Goal: Task Accomplishment & Management: Contribute content

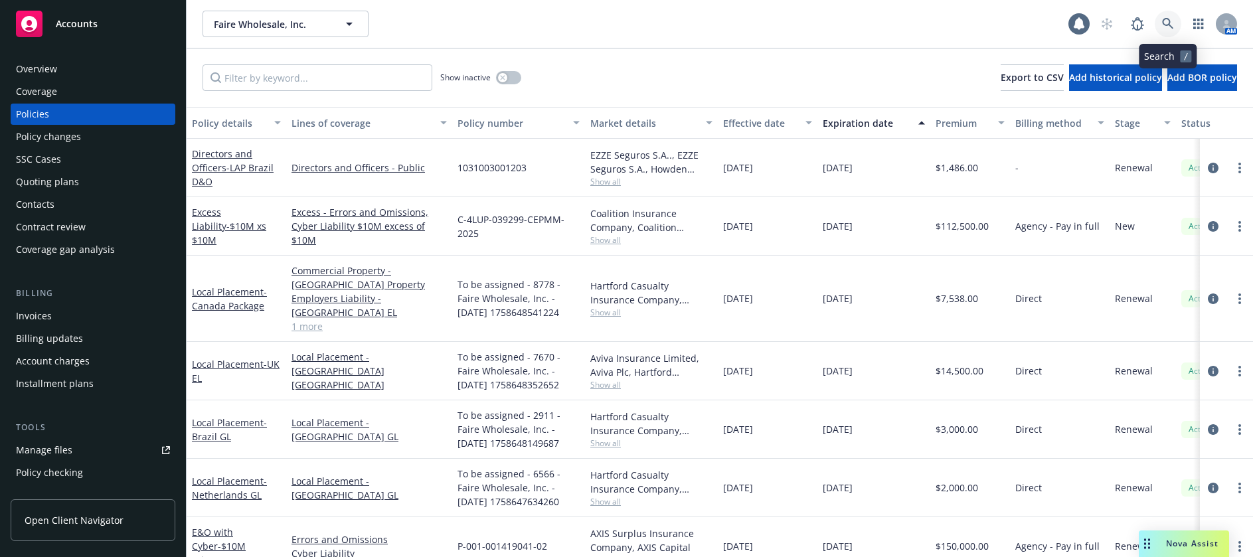
click at [1166, 22] on icon at bounding box center [1168, 24] width 12 height 12
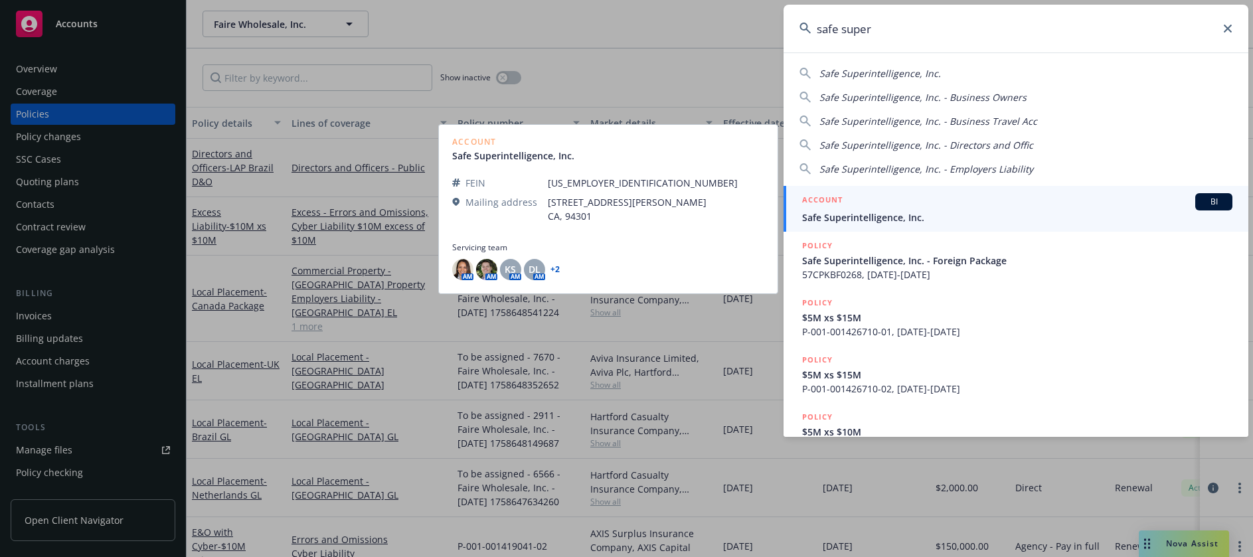
type input "safe super"
click at [869, 211] on span "Safe Superintelligence, Inc." at bounding box center [1017, 217] width 430 height 14
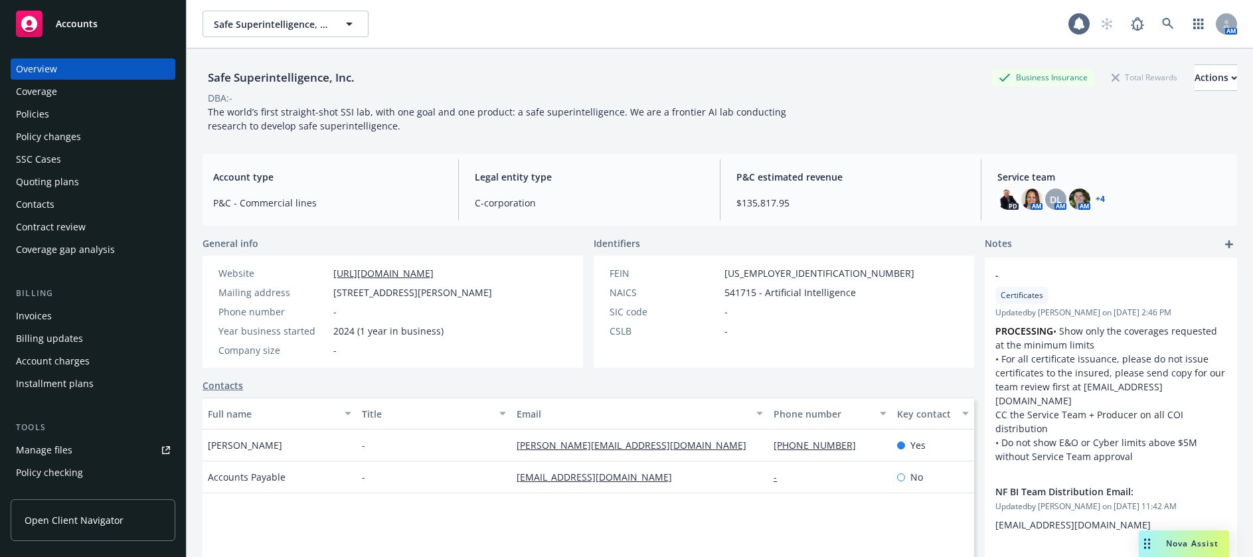
click at [37, 450] on div "Manage files" at bounding box center [44, 450] width 56 height 21
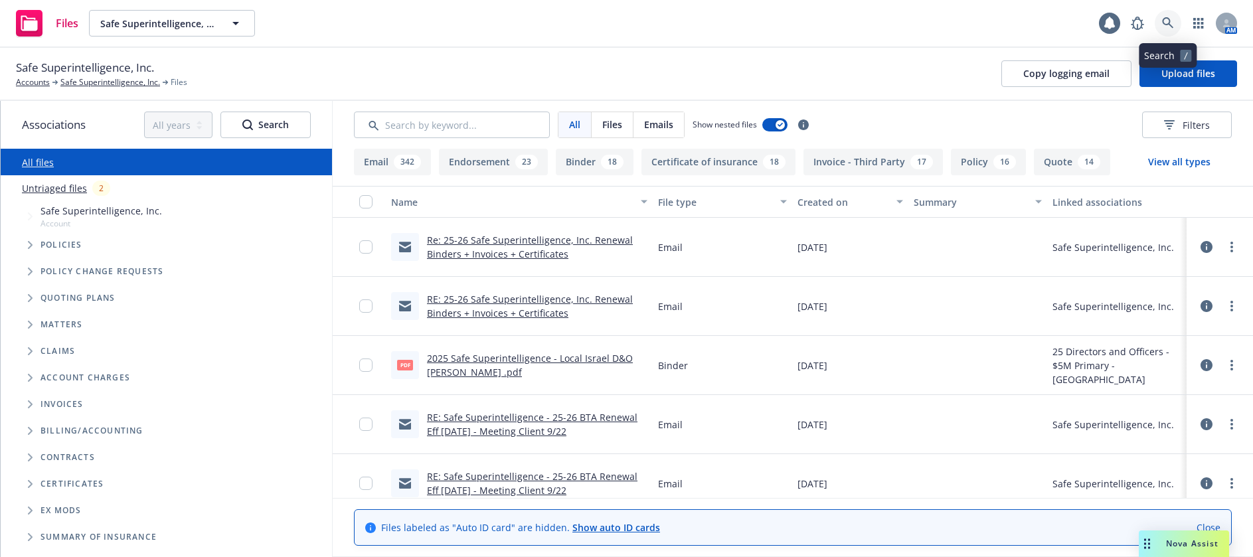
click at [1166, 21] on icon at bounding box center [1168, 23] width 12 height 12
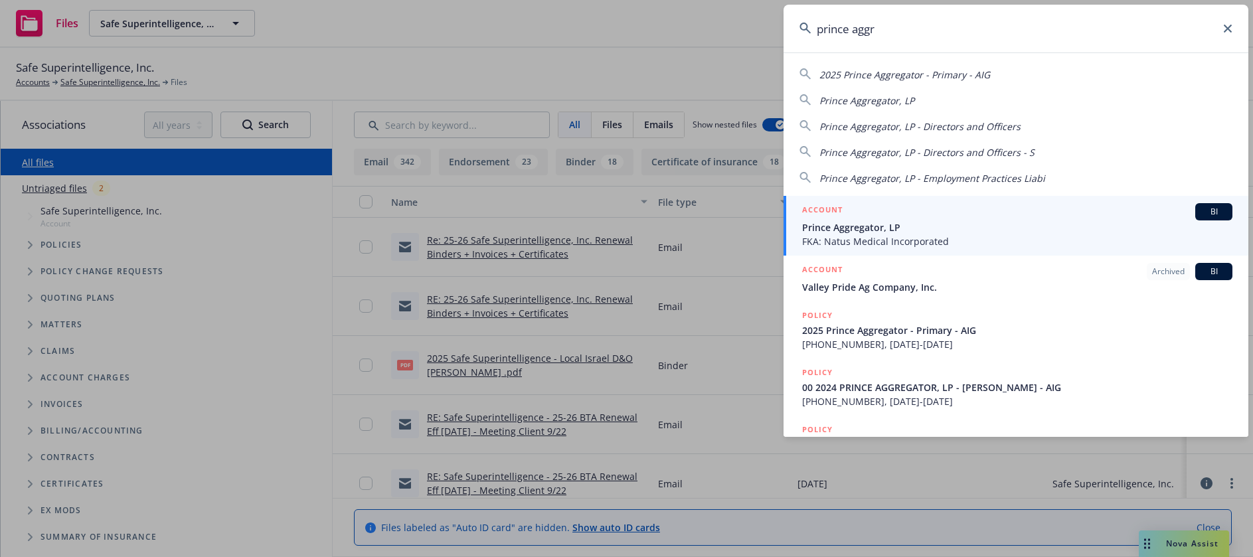
type input "prince aggr"
click at [871, 229] on span "Prince Aggregator, LP" at bounding box center [1017, 227] width 430 height 14
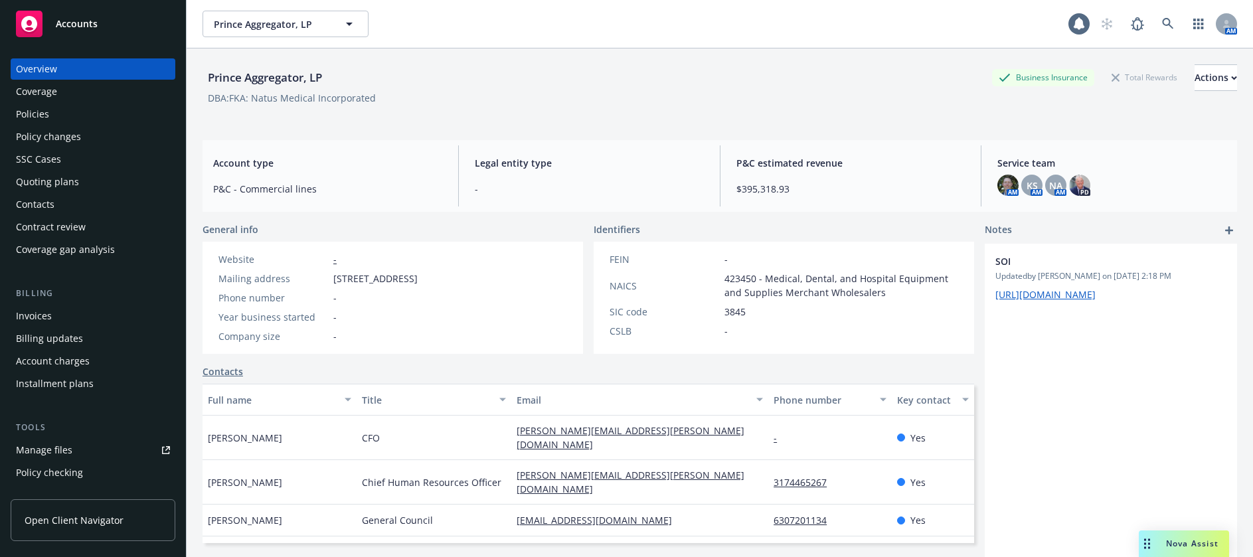
click at [23, 115] on div "Policies" at bounding box center [32, 114] width 33 height 21
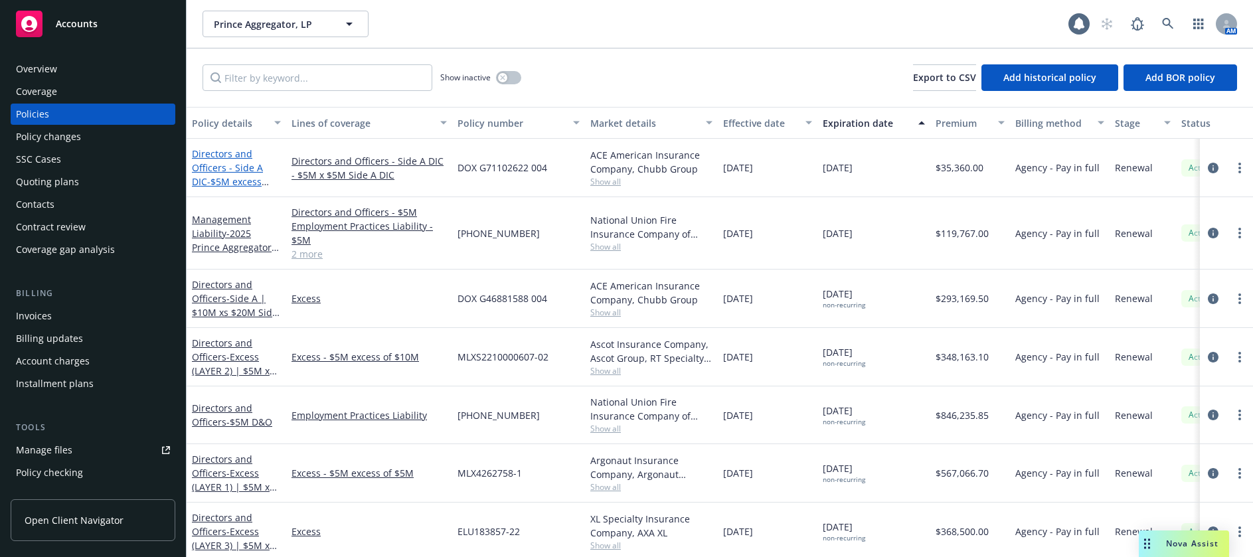
click at [245, 168] on link "Directors and Officers - Side A DIC - $5M excess $5M Side A DIC" at bounding box center [227, 174] width 71 height 54
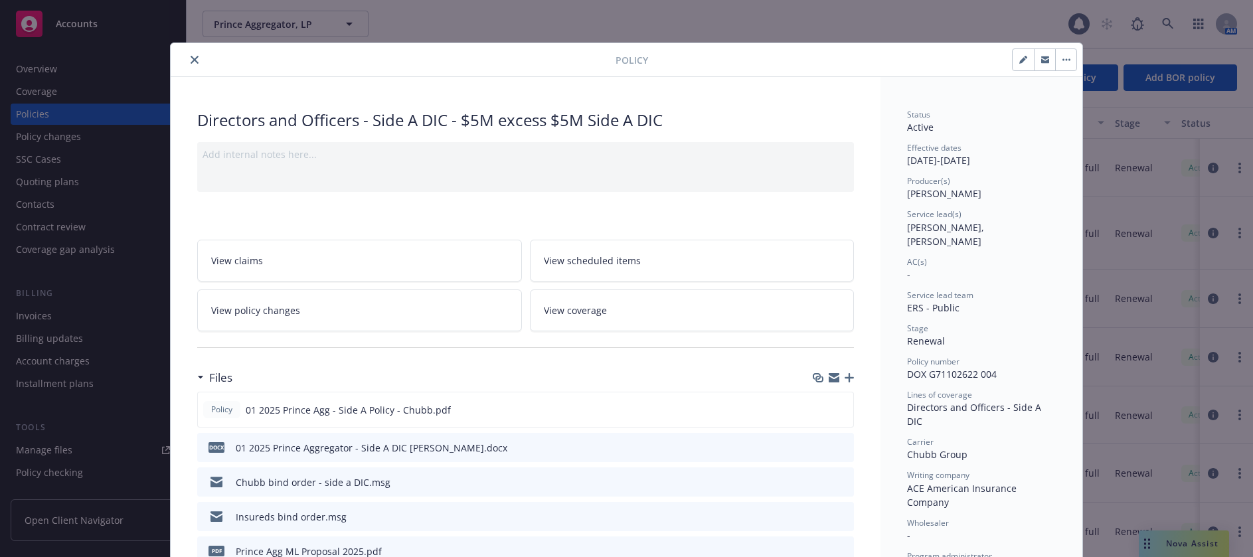
click at [191, 56] on icon "close" at bounding box center [195, 60] width 8 height 8
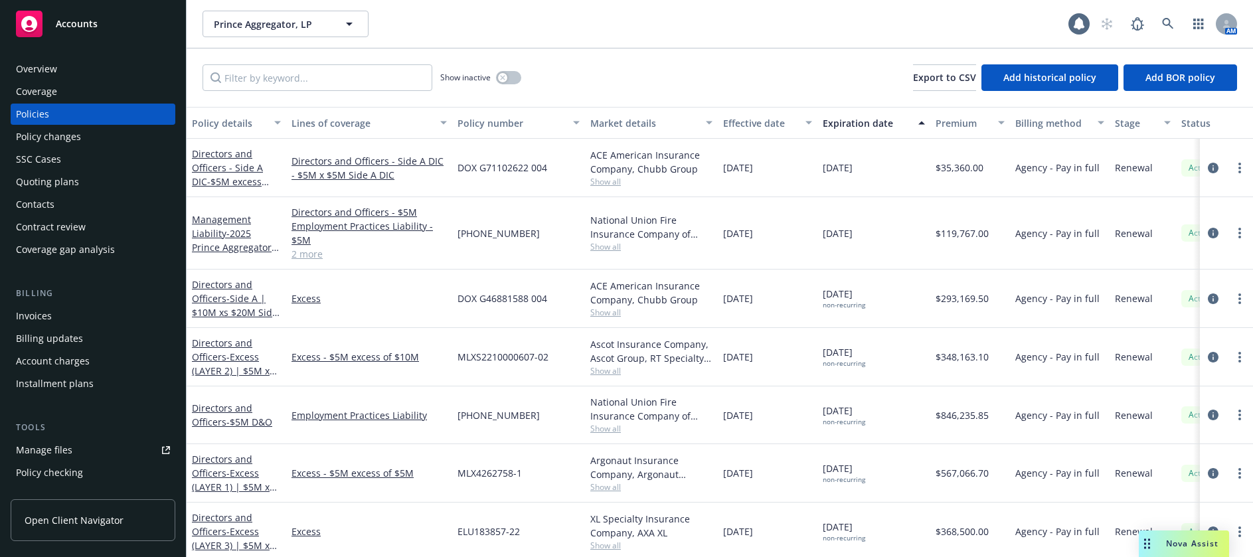
click at [37, 315] on div "Invoices" at bounding box center [34, 315] width 36 height 21
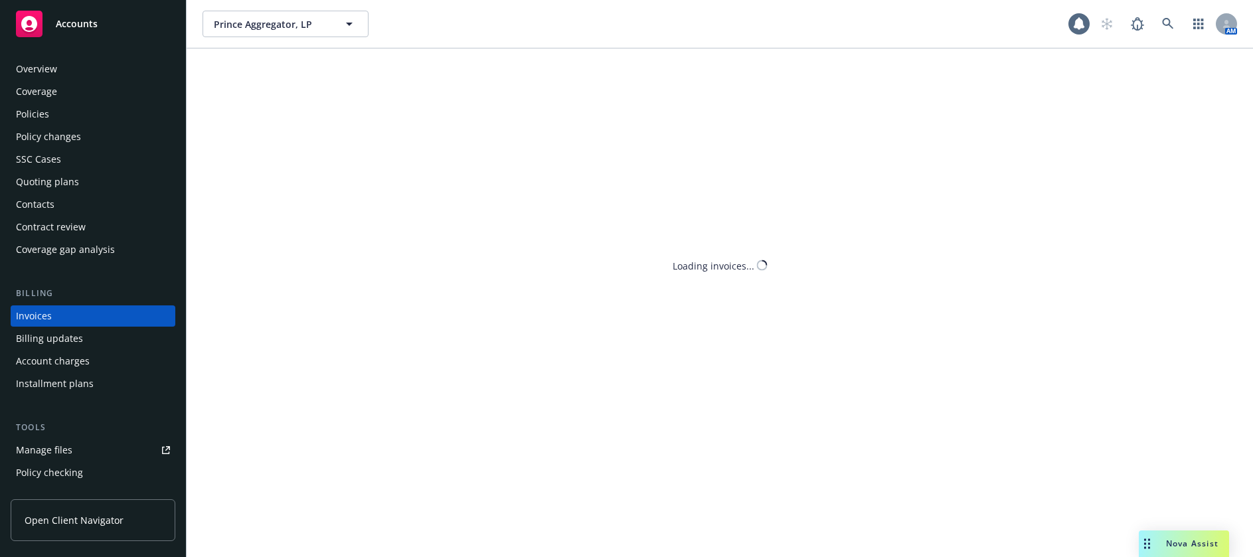
scroll to position [17, 0]
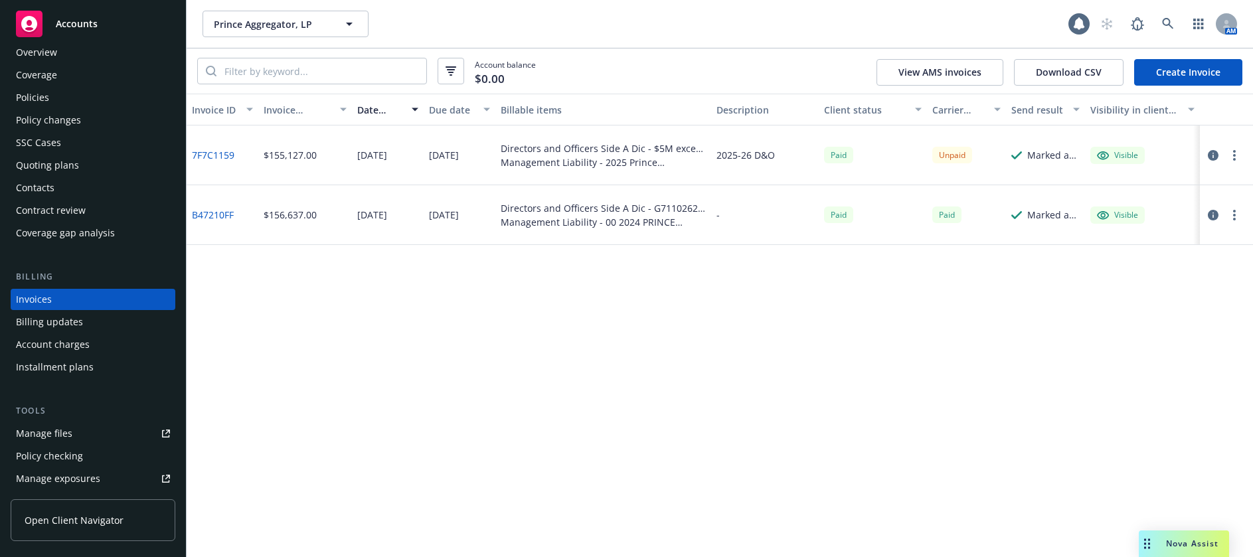
click at [37, 96] on div "Policies" at bounding box center [32, 97] width 33 height 21
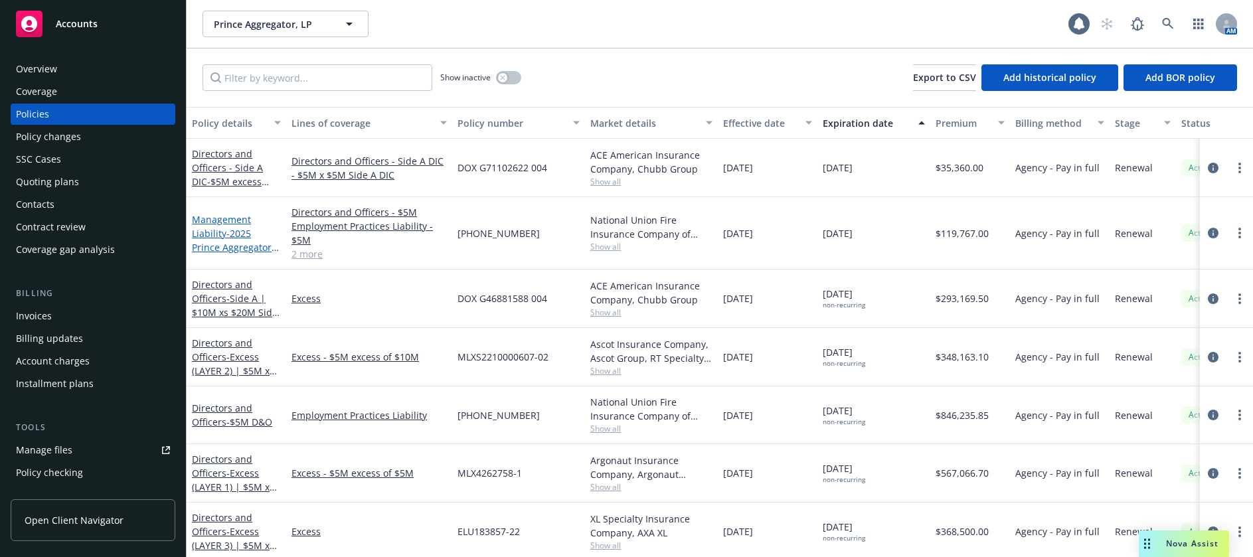
click at [238, 238] on span "- 2025 Prince Aggregator - Primary - AIG" at bounding box center [235, 247] width 87 height 41
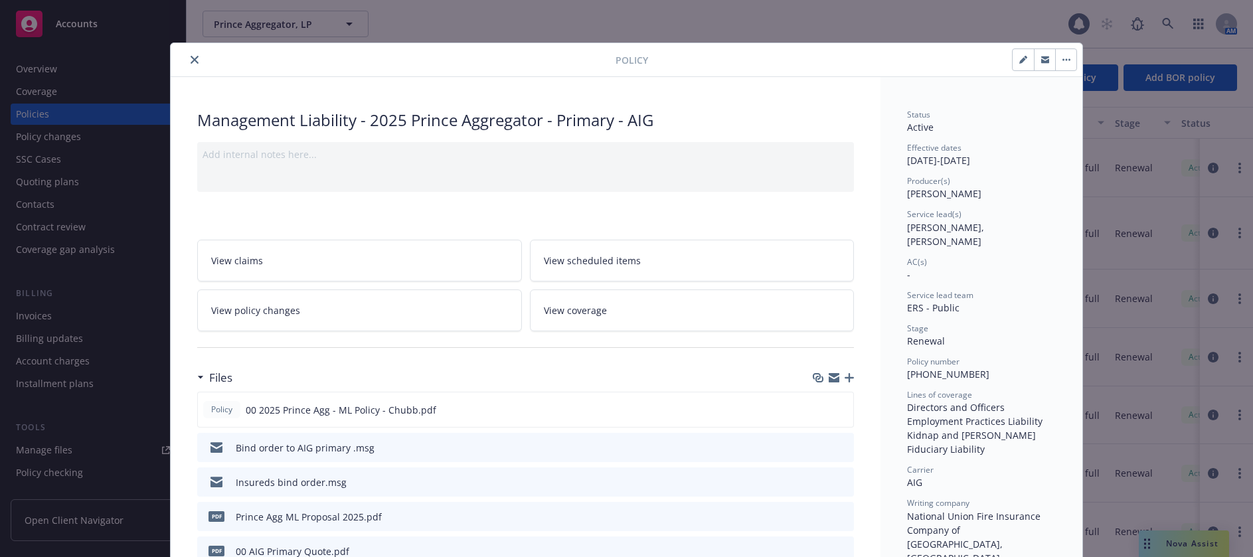
click at [191, 60] on icon "close" at bounding box center [195, 60] width 8 height 8
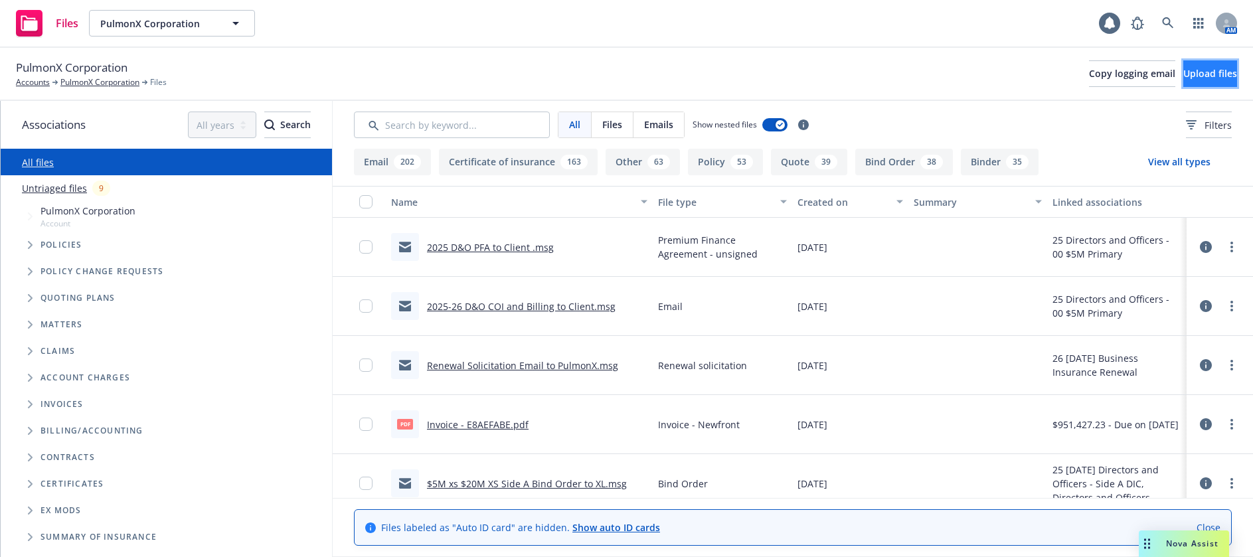
click at [1183, 72] on span "Upload files" at bounding box center [1210, 73] width 54 height 13
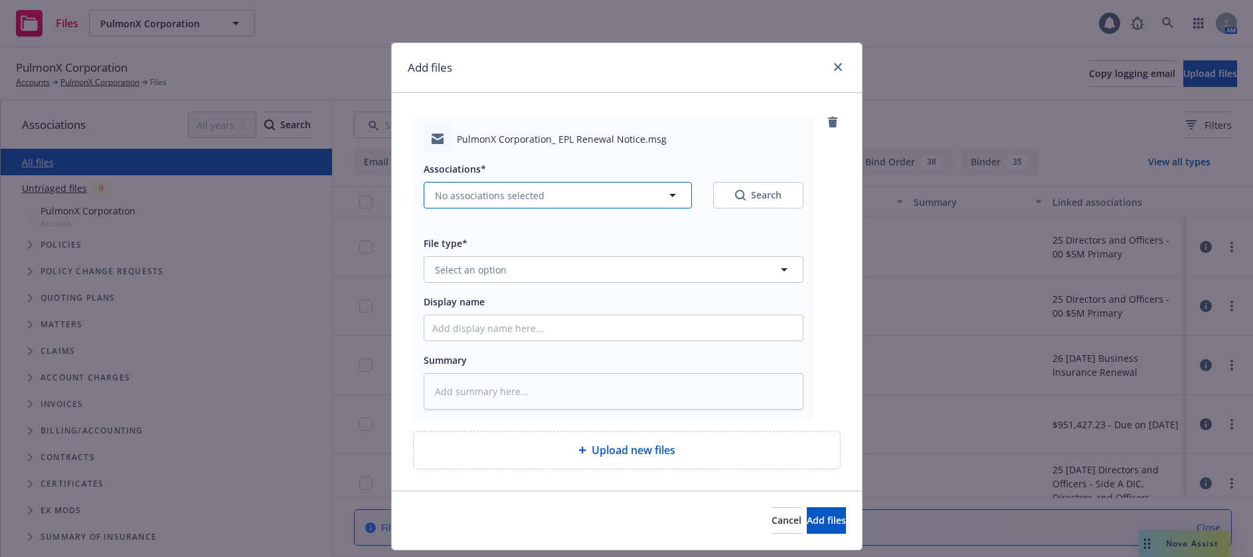
click at [483, 192] on span "No associations selected" at bounding box center [490, 196] width 110 height 14
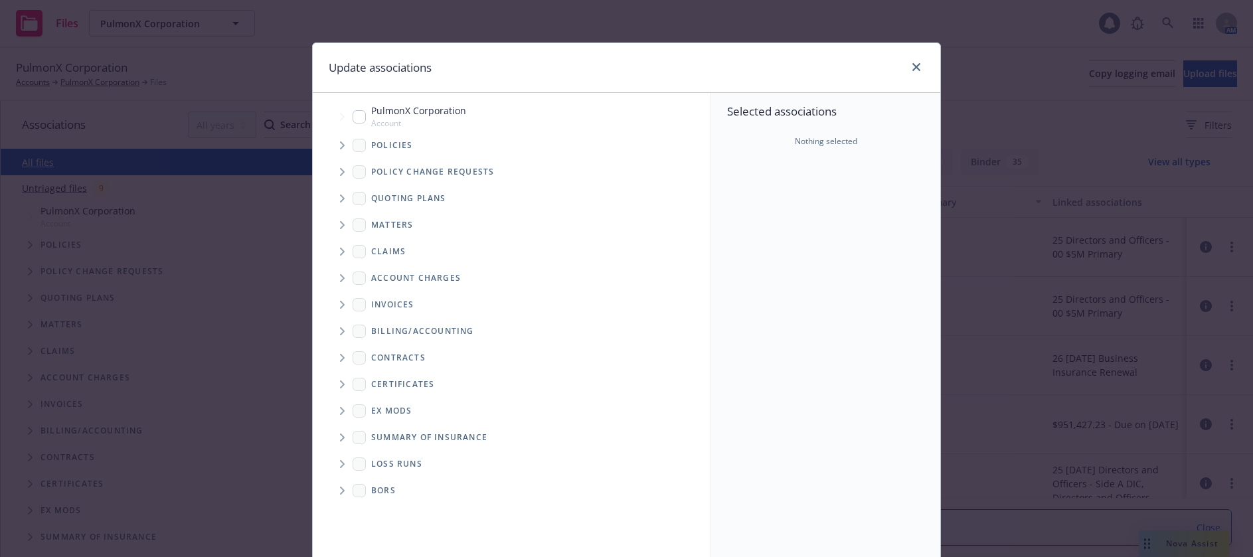
click at [340, 147] on icon "Tree Example" at bounding box center [342, 145] width 5 height 8
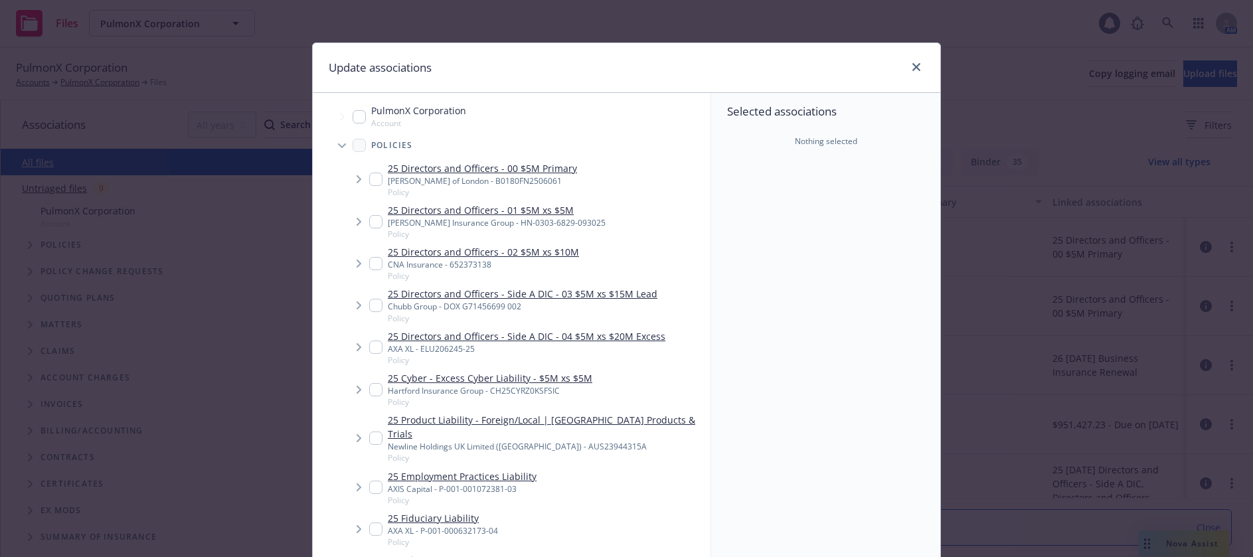
type textarea "x"
drag, startPoint x: 371, startPoint y: 473, endPoint x: 386, endPoint y: 473, distance: 15.3
click at [371, 481] on input "Tree Example" at bounding box center [375, 487] width 13 height 13
checkbox input "true"
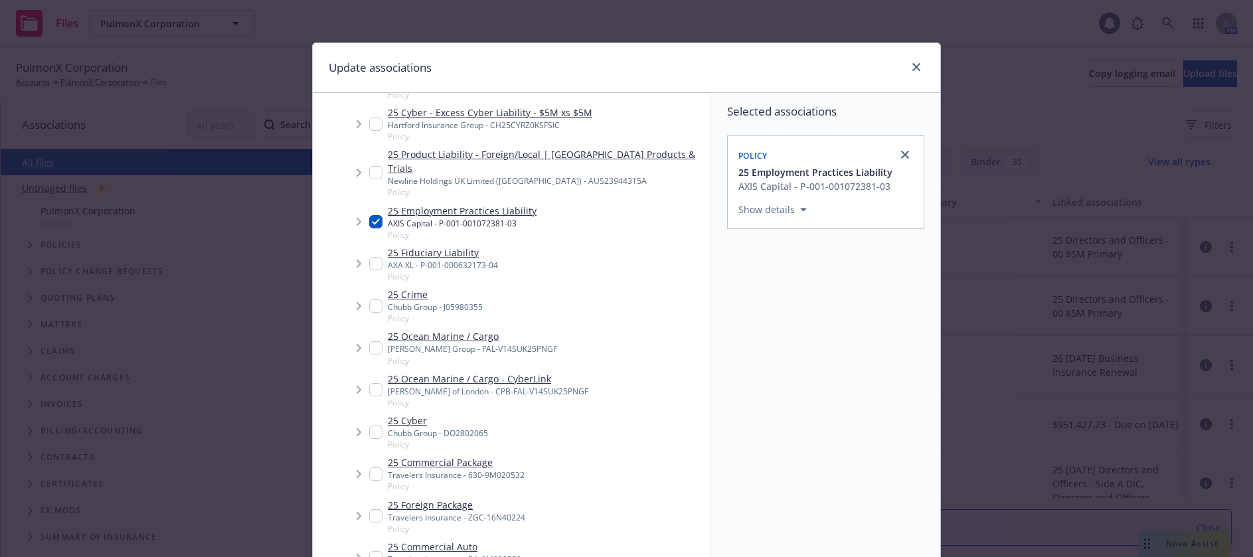
scroll to position [103, 0]
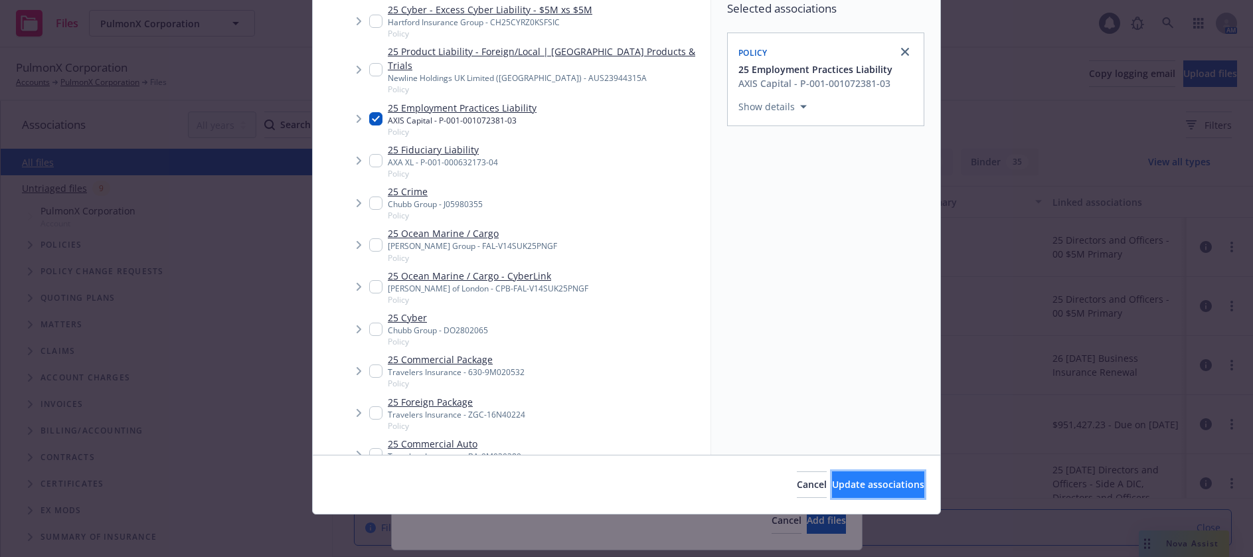
click at [833, 486] on span "Update associations" at bounding box center [878, 484] width 92 height 13
type textarea "x"
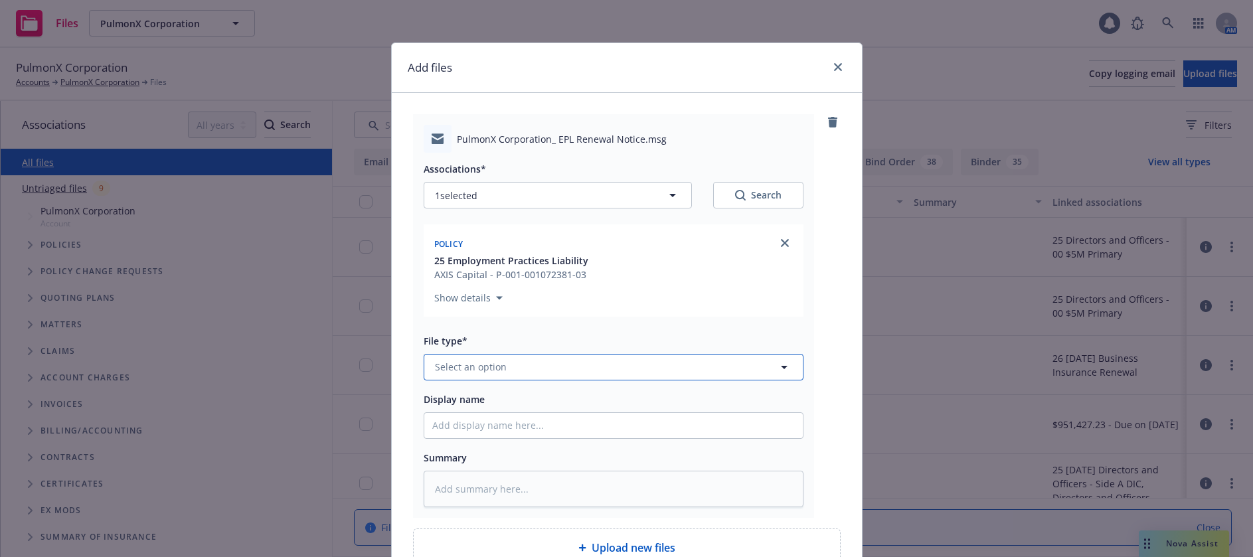
click at [602, 360] on button "Select an option" at bounding box center [614, 367] width 380 height 27
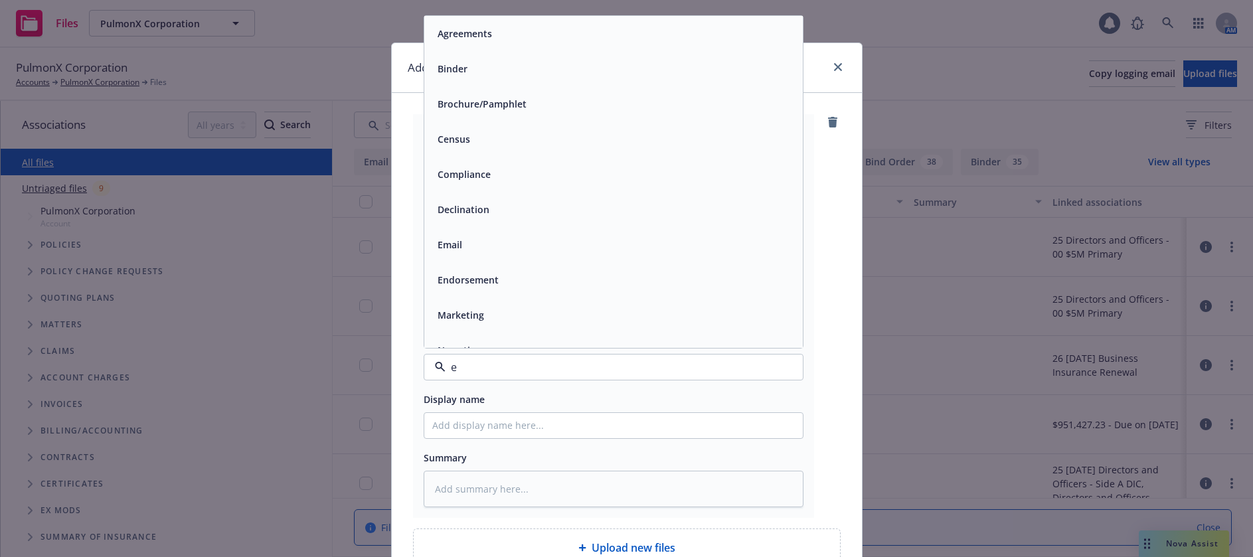
type input "em"
click at [461, 76] on div "Email" at bounding box center [613, 68] width 363 height 19
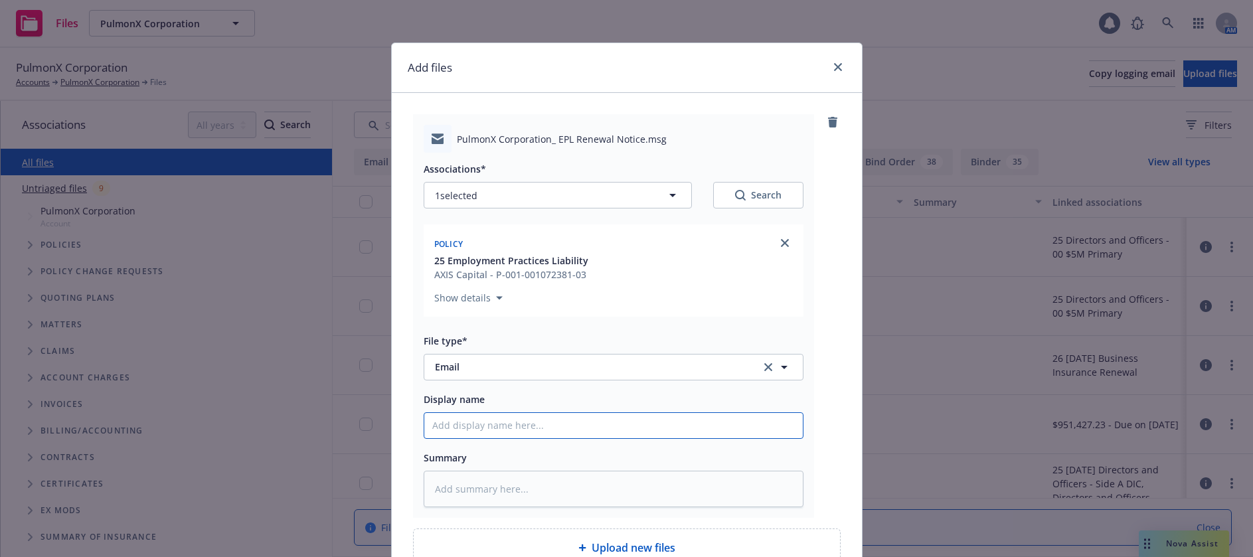
click at [489, 422] on input "Display name" at bounding box center [613, 425] width 378 height 25
type textarea "x"
type input "A"
type textarea "x"
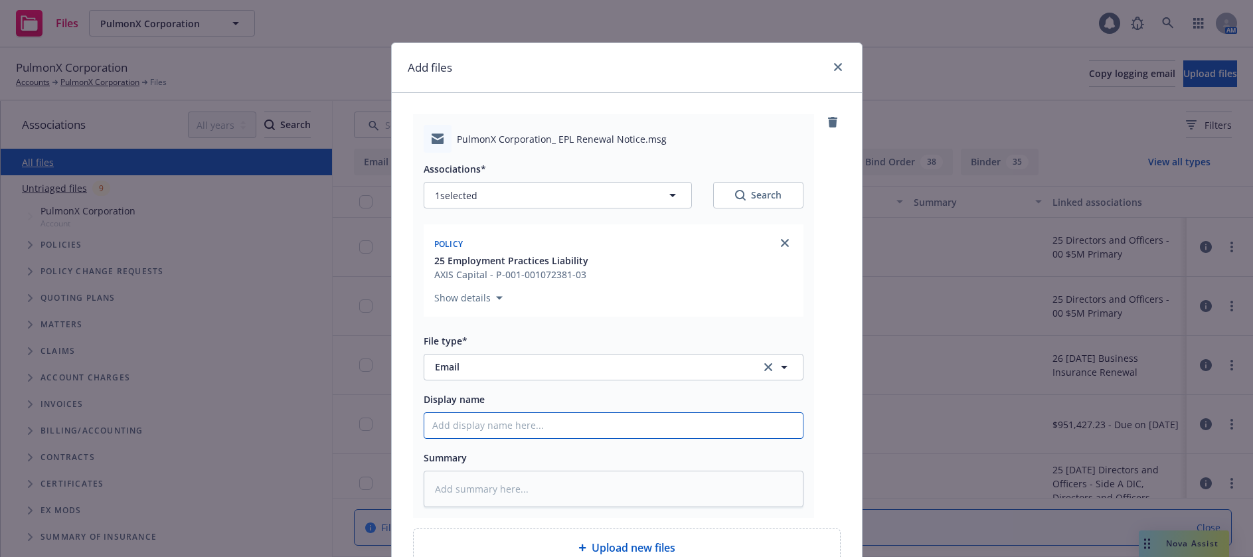
type input "E"
type textarea "x"
type input "EP"
type textarea "x"
type input "EPL"
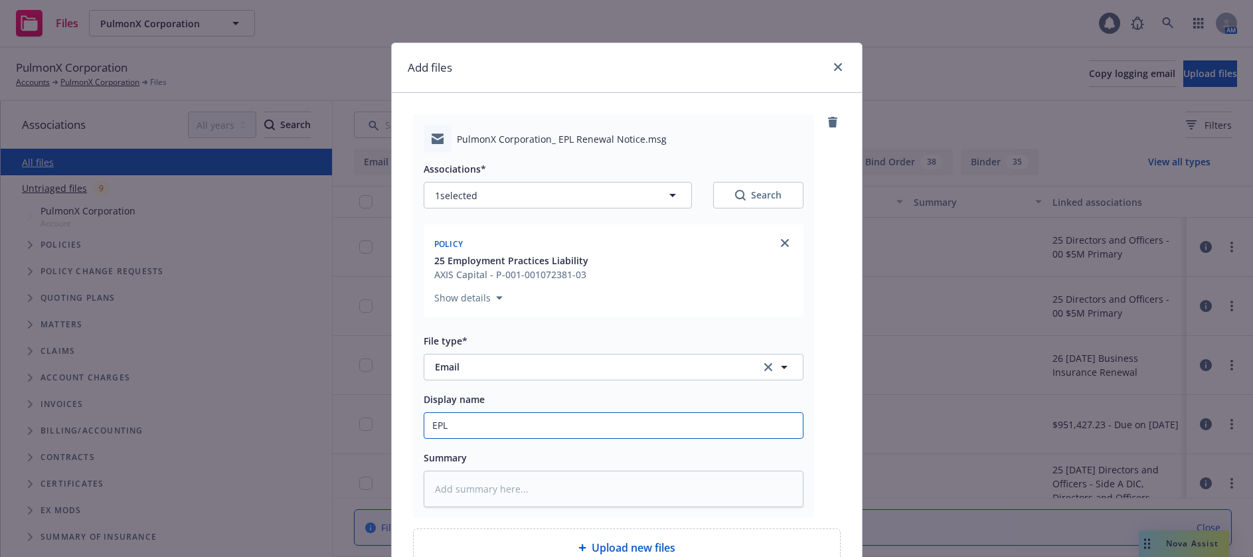
type textarea "x"
type input "EPL"
type textarea "x"
type input "EPL R"
type textarea "x"
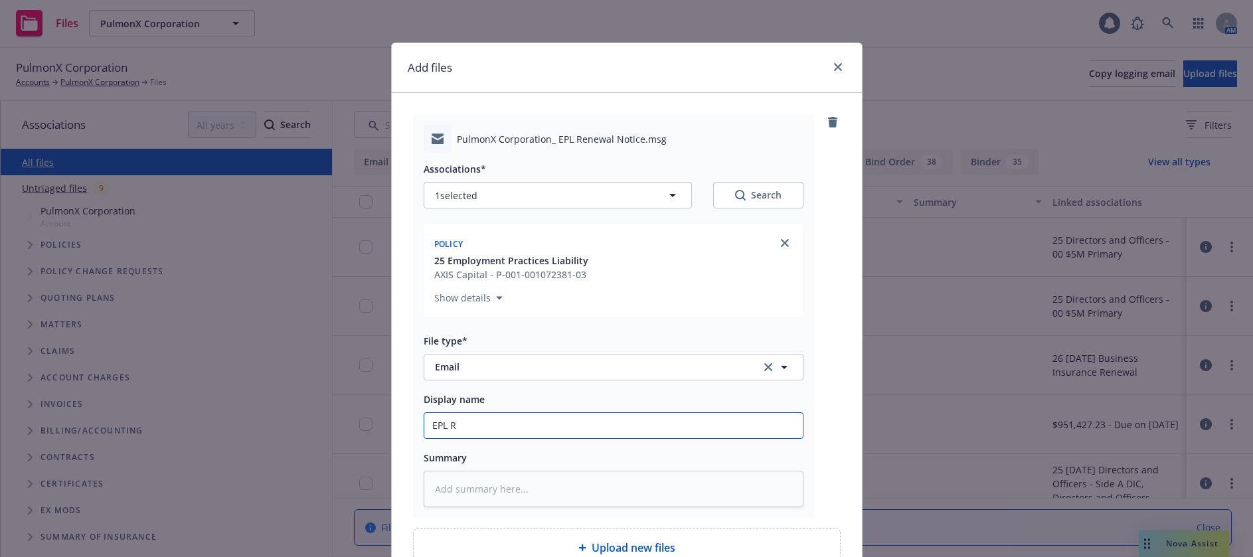
type input "EPL Re"
type textarea "x"
type input "EPL Ren"
type textarea "x"
type input "EPL Rene"
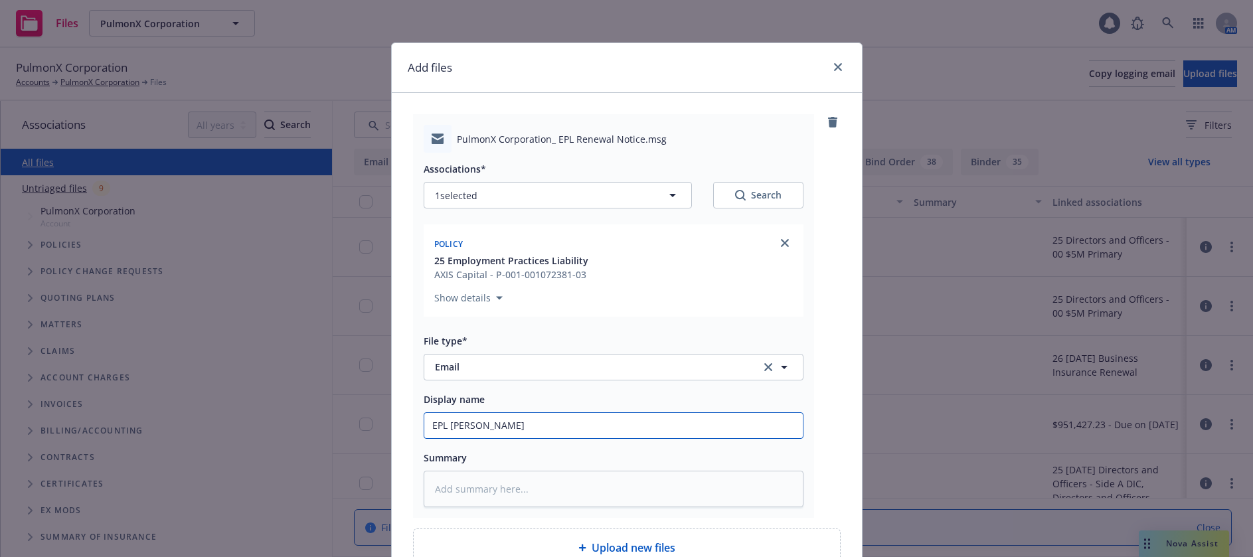
type textarea "x"
type input "EPL Renew"
type textarea "x"
type input "EPL Renewa"
type textarea "x"
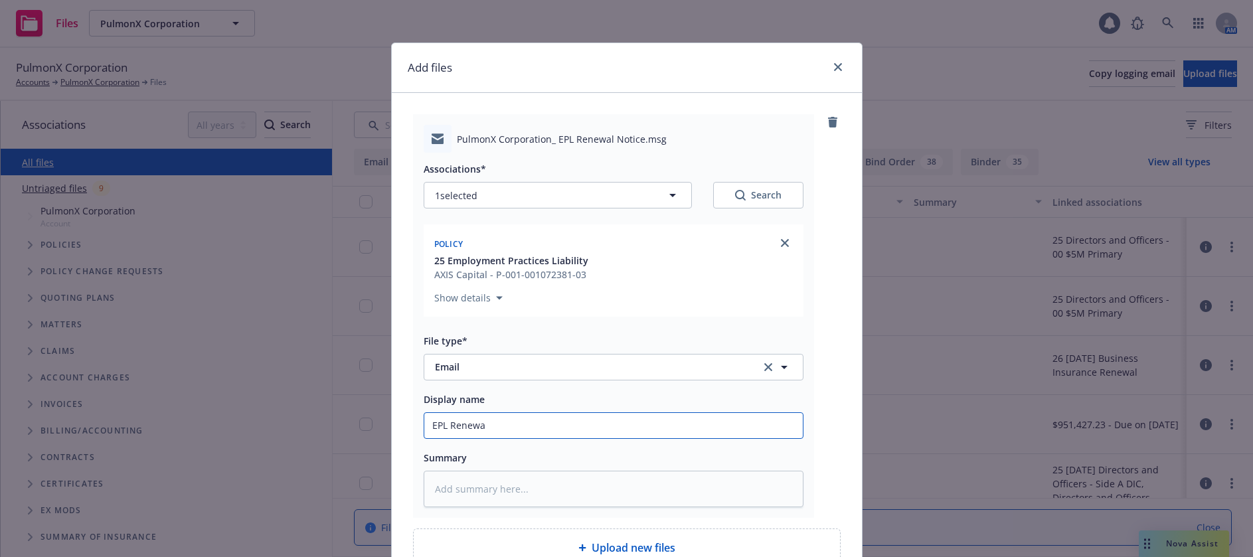
type input "EPL Renewal"
type textarea "x"
type input "EPL Renewal"
type textarea "x"
type input "EPL Renewal N"
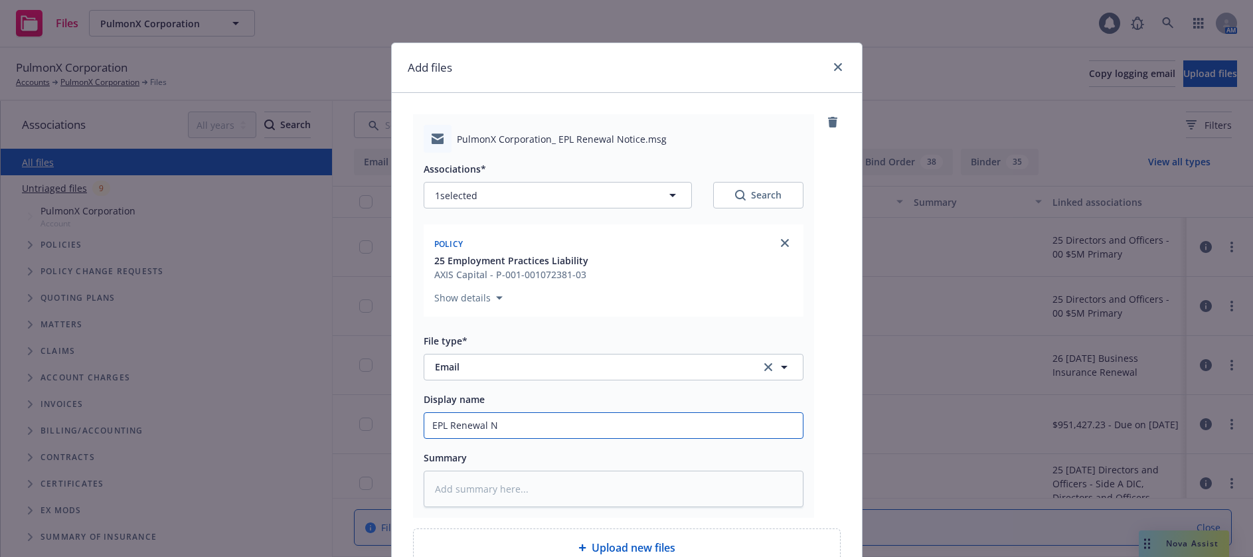
type textarea "x"
type input "EPL Renewal No"
type textarea "x"
type input "EPL Renewal Not"
type textarea "x"
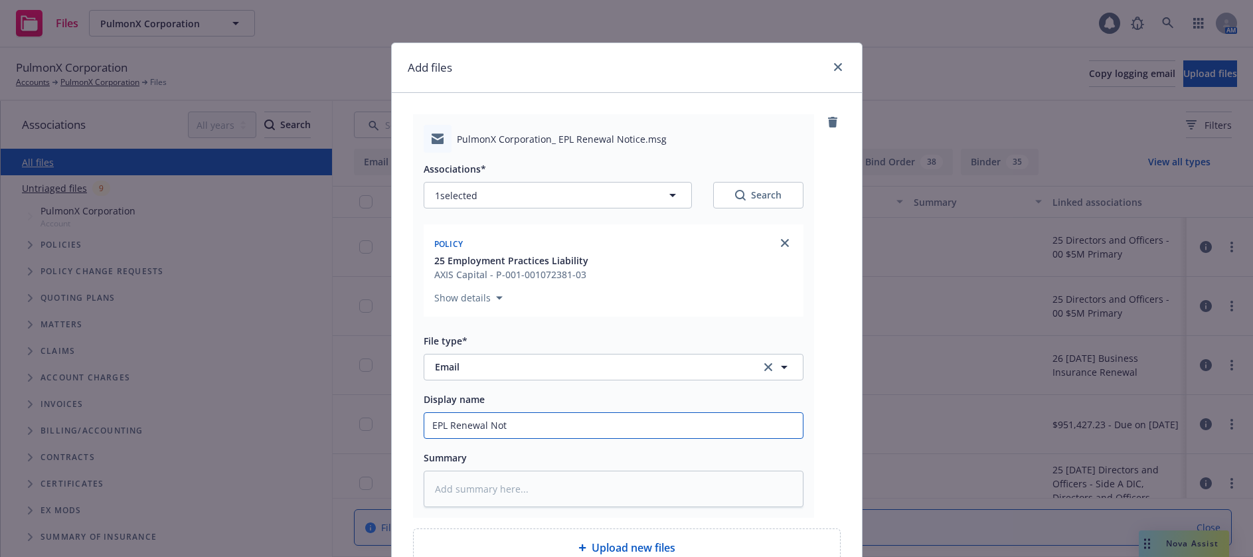
type input "EPL Renewal Noti"
type textarea "x"
type input "EPL Renewal Notic"
type textarea "x"
type input "EPL Renewal Notice"
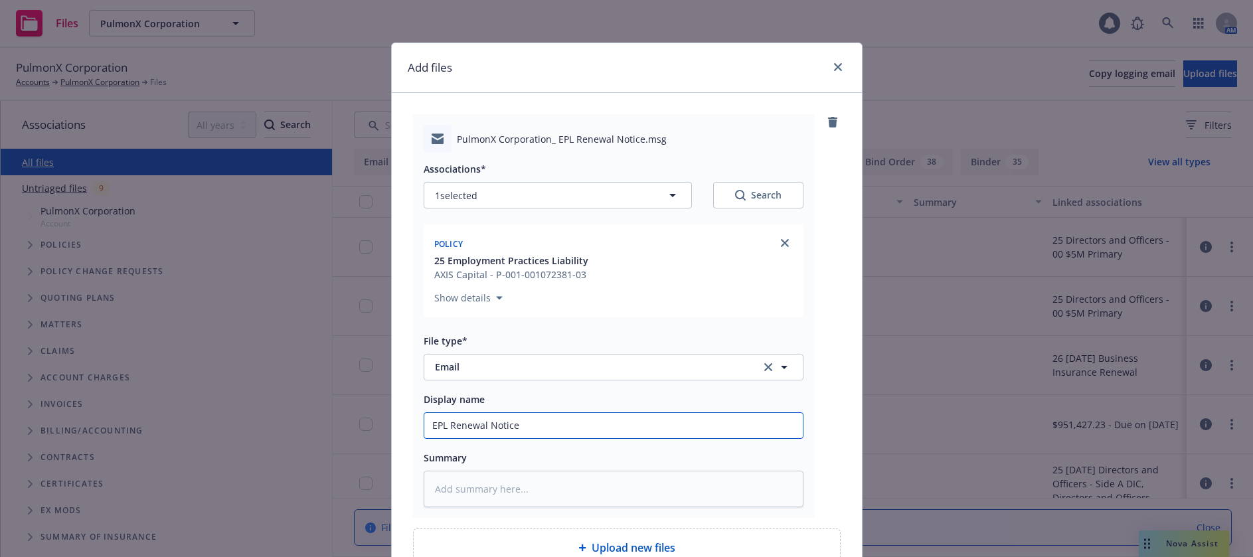
type textarea "x"
type input "EPL Renewal Notice t"
type textarea "x"
type input "EPL Renewal Notice to"
type textarea "x"
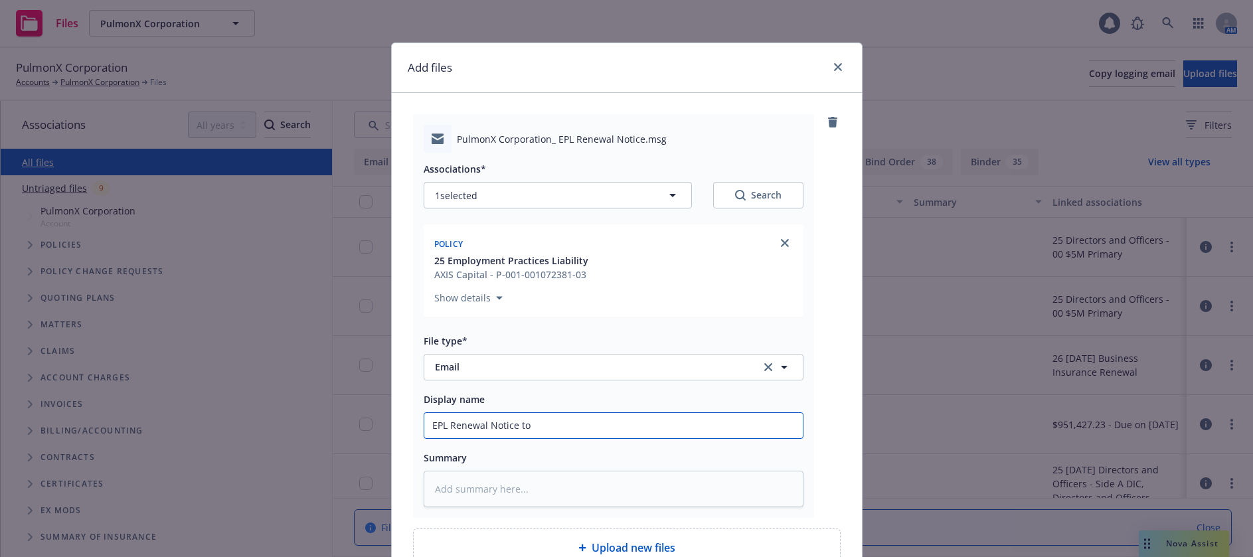
type input "EPL Renewal Notice to"
type textarea "x"
type input "EPL Renewal Notice to C"
type textarea "x"
type input "EPL Renewal Notice to Cl"
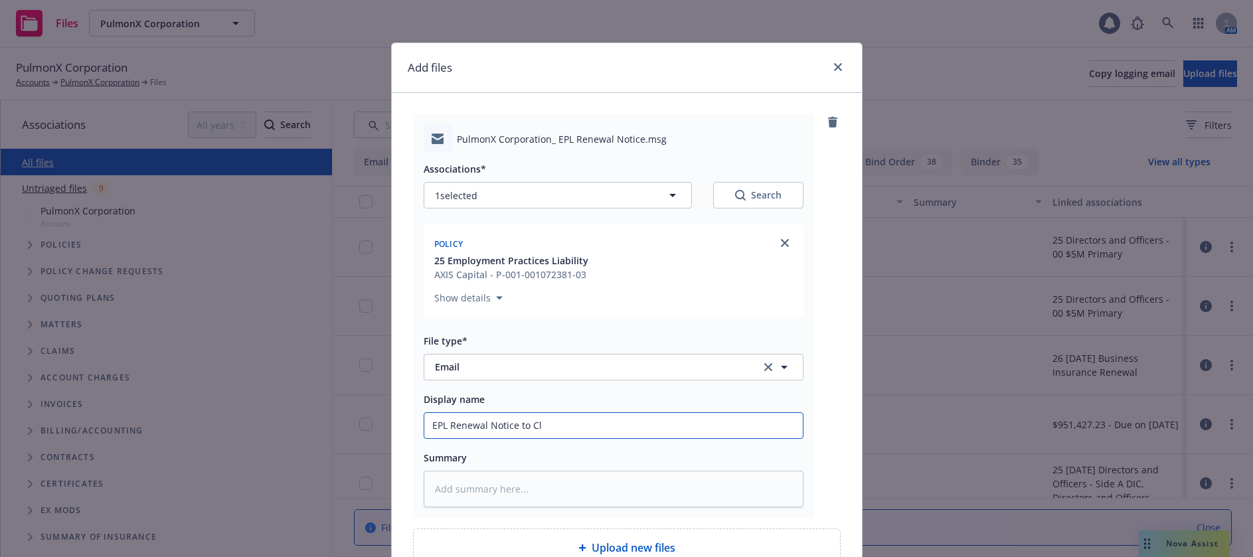
type textarea "x"
type input "EPL Renewal Notice to Cli"
type textarea "x"
type input "EPL Renewal Notice to Clie"
type textarea "x"
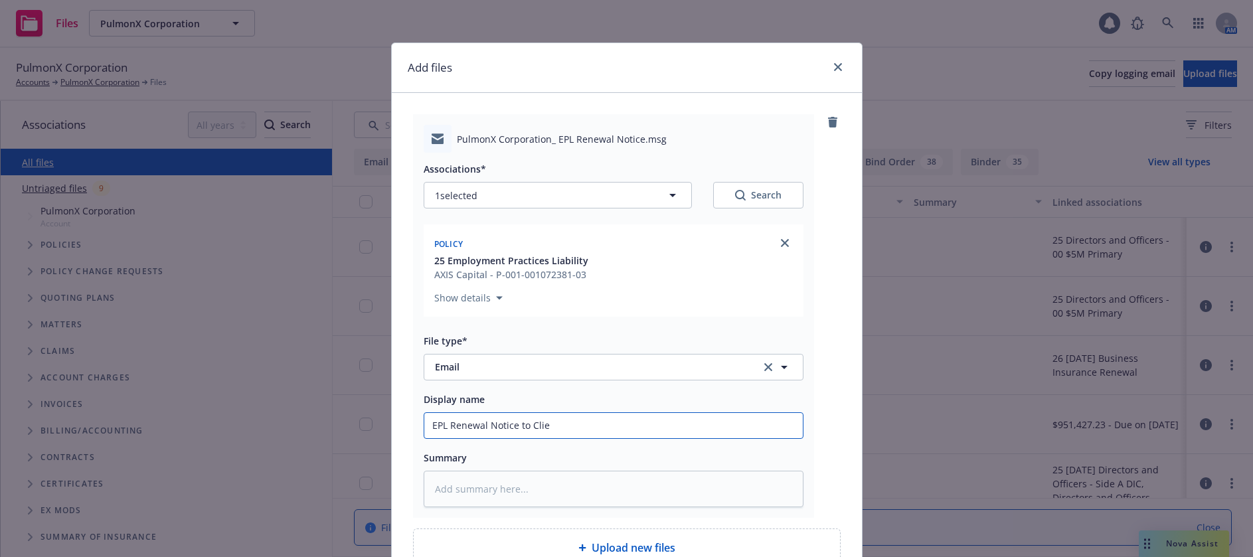
type input "EPL Renewal Notice to Clien"
type textarea "x"
type input "EPL Renewal Notice to Client"
click at [428, 431] on input "EPL Renewal Notice to Client" at bounding box center [613, 425] width 378 height 25
type textarea "x"
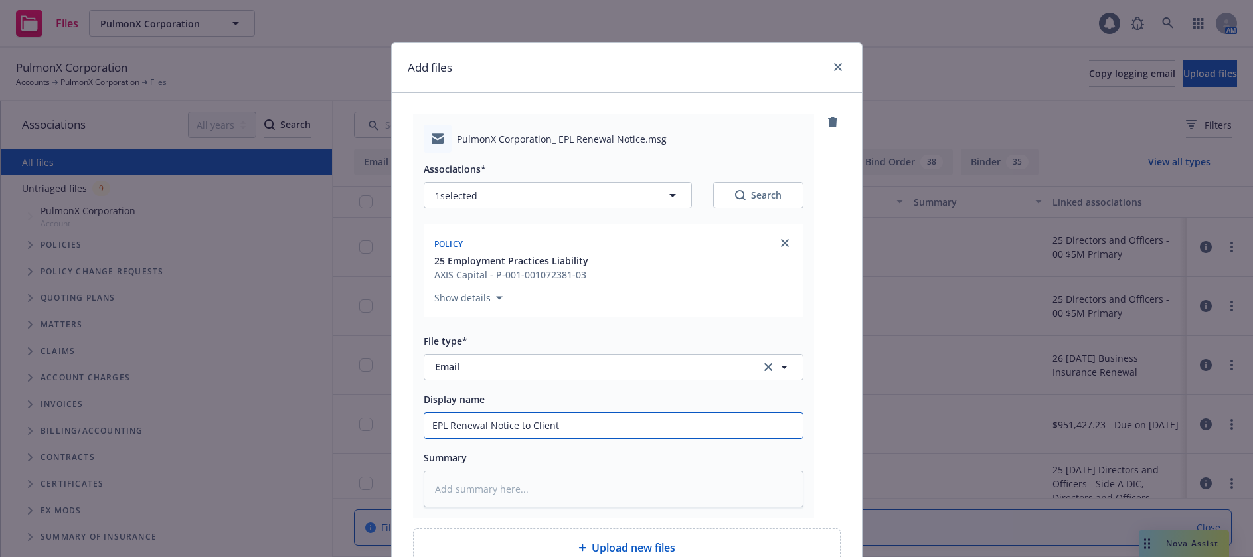
type input "2EPL Renewal Notice to Client"
type textarea "x"
type input "20EPL Renewal Notice to Client"
type textarea "x"
type input "202EPL Renewal Notice to Client"
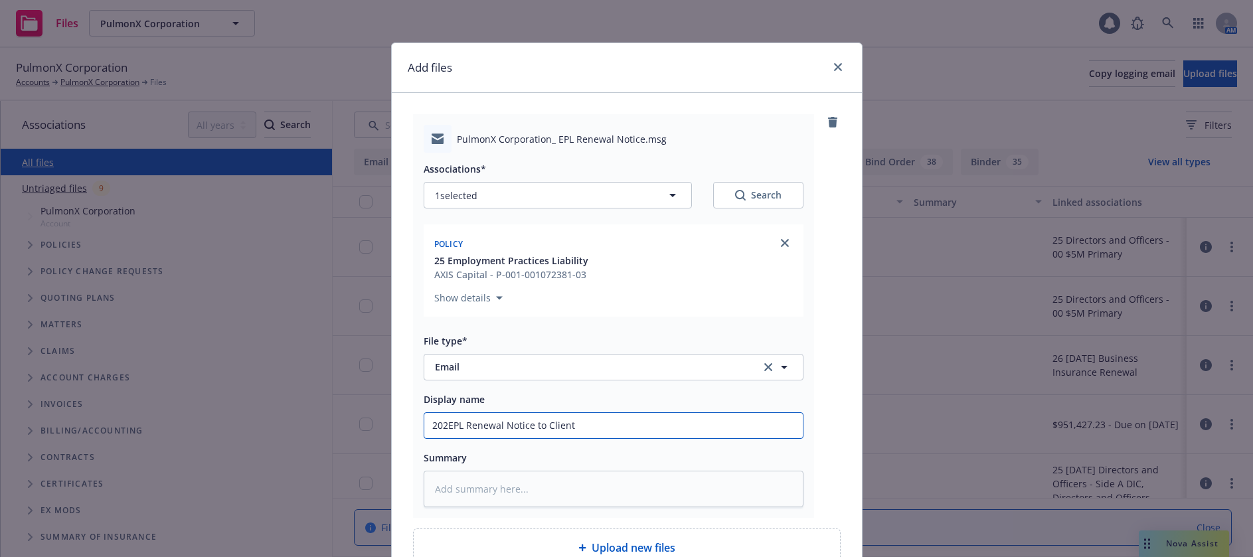
type textarea "x"
type input "2025EPL Renewal Notice to Client"
type textarea "x"
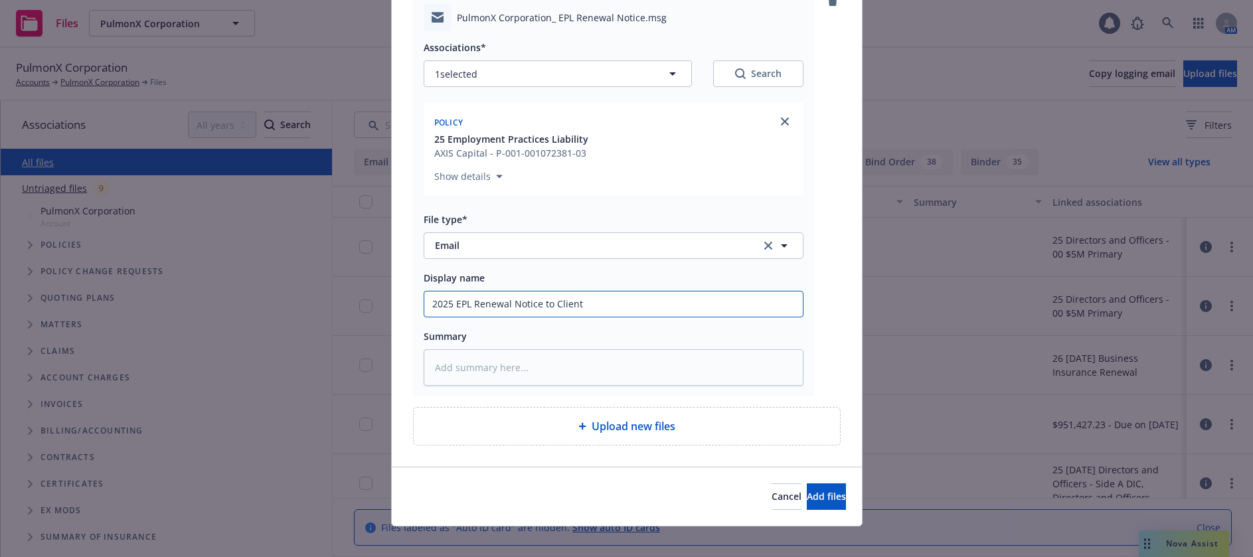
scroll to position [133, 0]
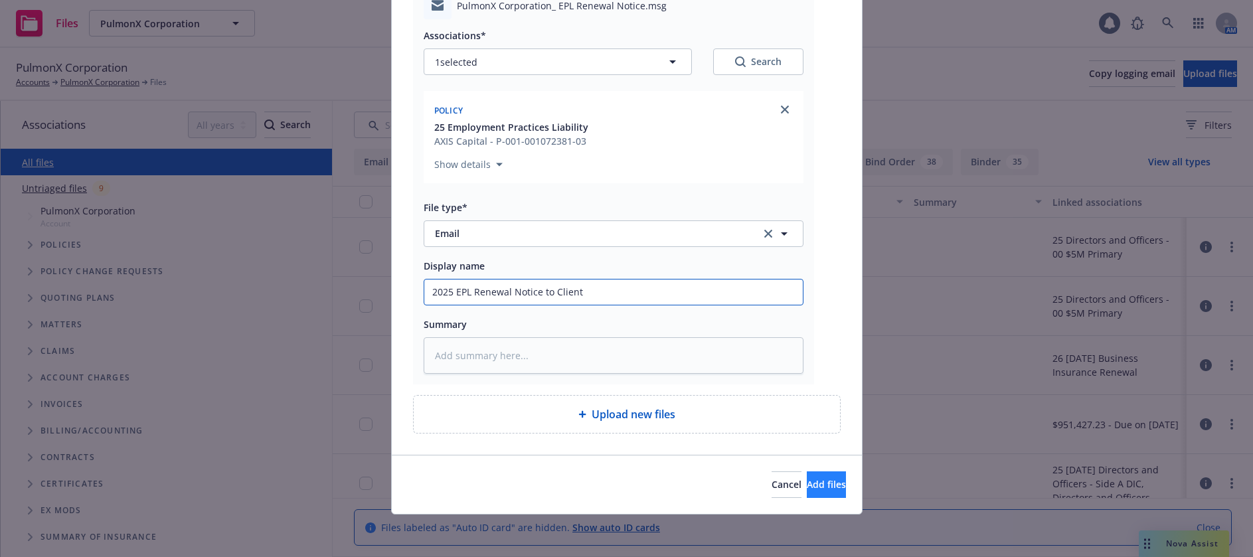
type input "2025 EPL Renewal Notice to Client"
click at [807, 482] on span "Add files" at bounding box center [826, 484] width 39 height 13
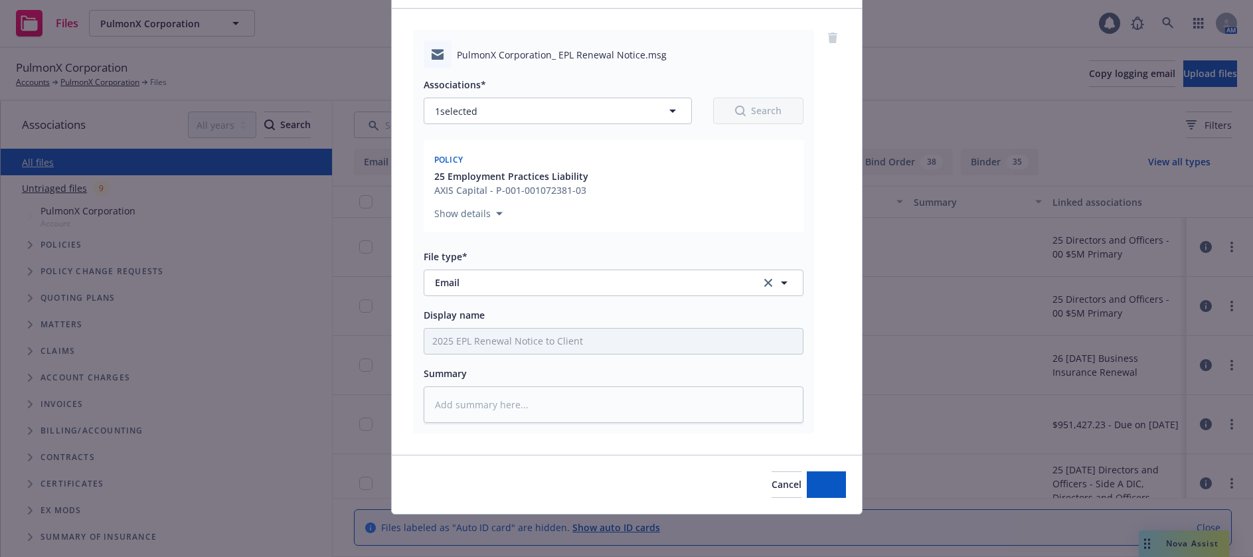
scroll to position [84, 0]
type textarea "x"
